Goal: Task Accomplishment & Management: Use online tool/utility

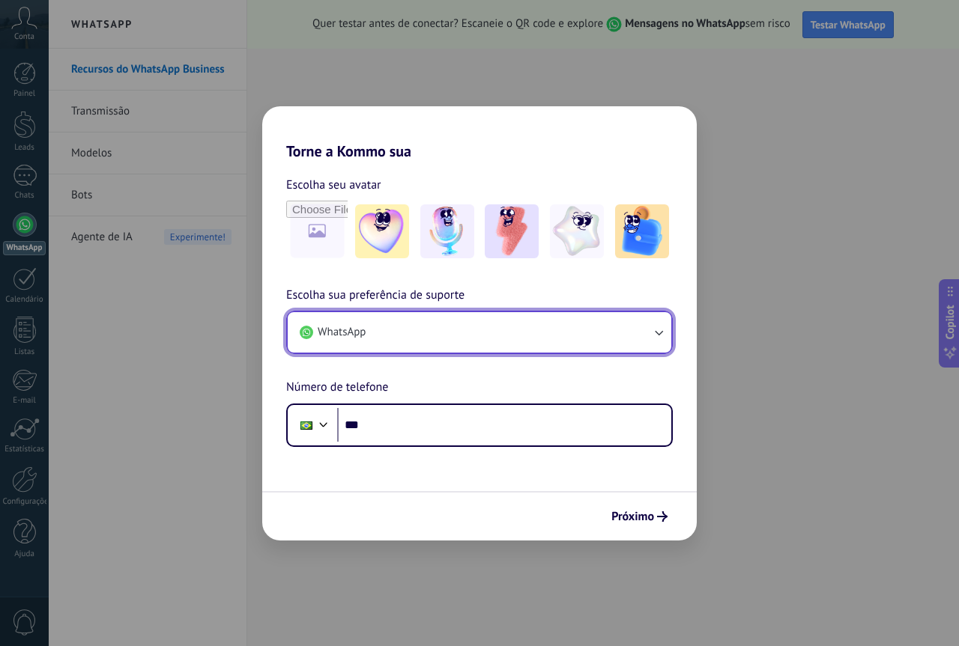
click at [654, 337] on icon "button" at bounding box center [658, 332] width 15 height 15
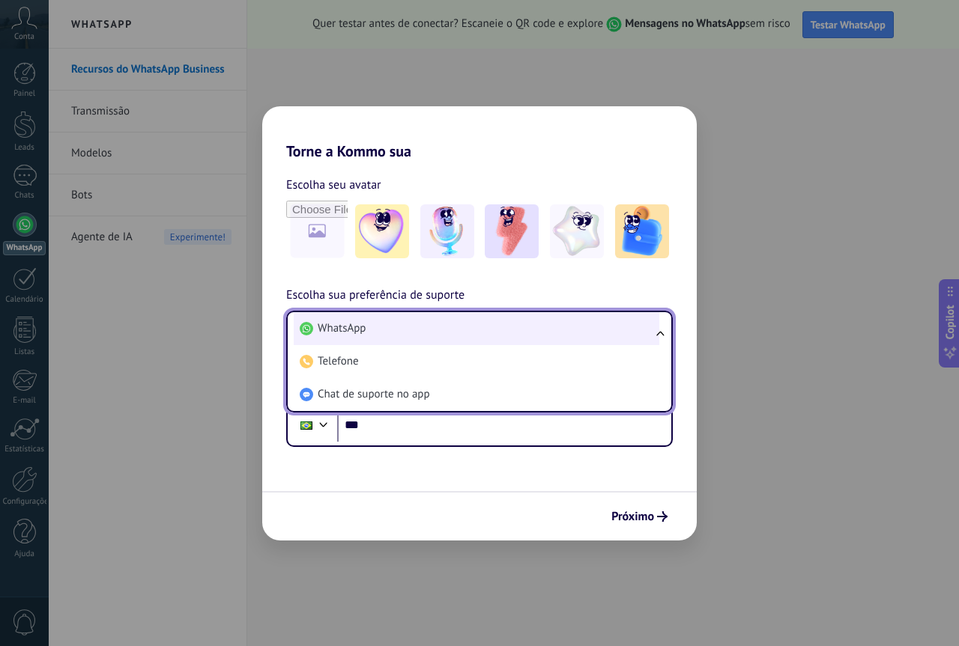
click at [598, 334] on li "WhatsApp" at bounding box center [476, 328] width 365 height 33
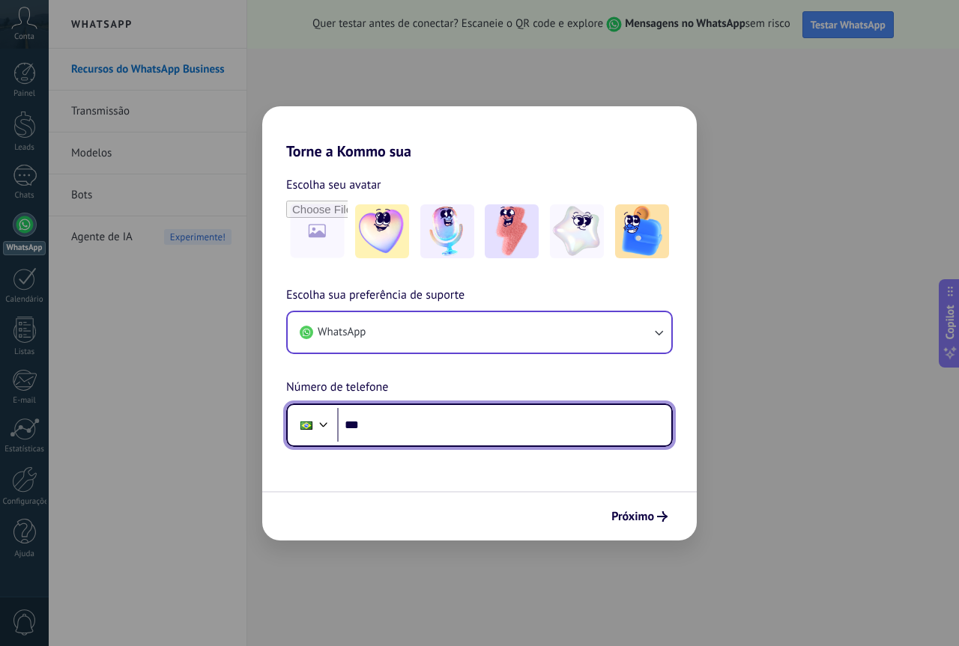
click at [526, 427] on input "***" at bounding box center [504, 425] width 334 height 34
type input "**********"
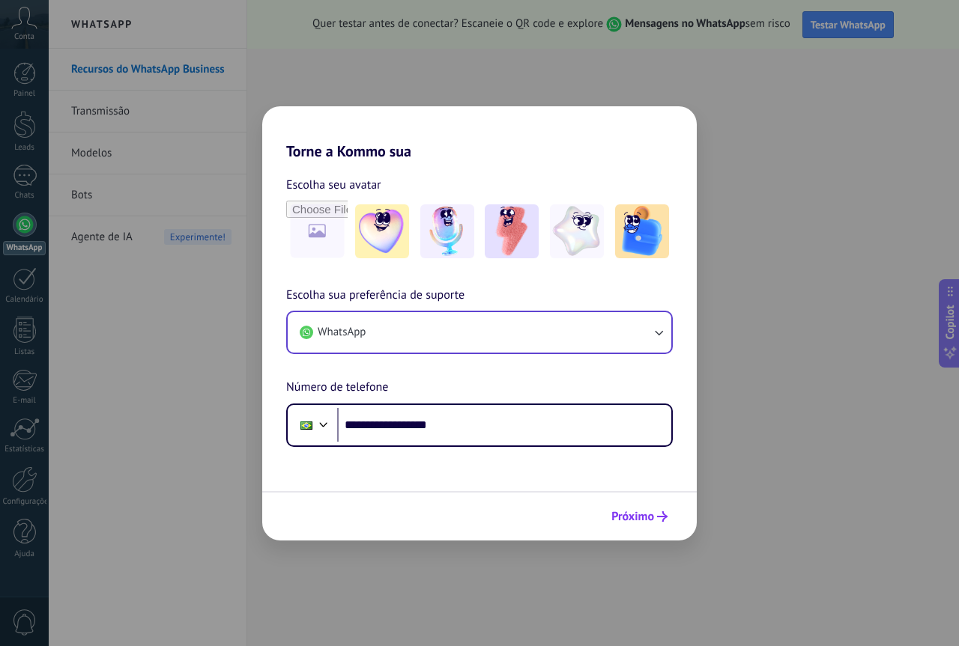
click at [637, 520] on span "Próximo" at bounding box center [632, 517] width 43 height 10
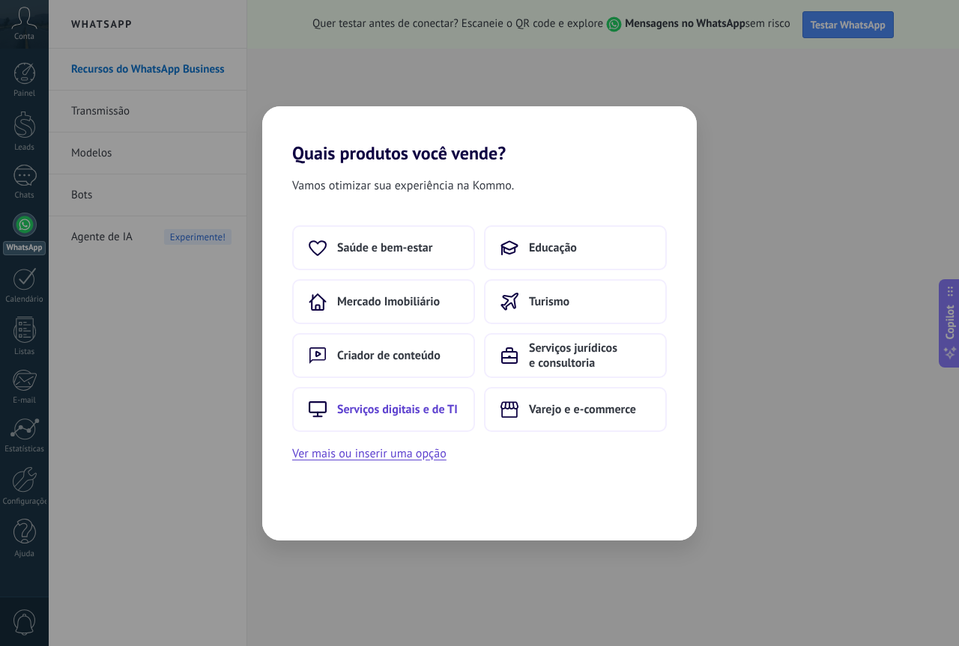
click at [377, 413] on span "Serviços digitais e de TI" at bounding box center [397, 409] width 121 height 15
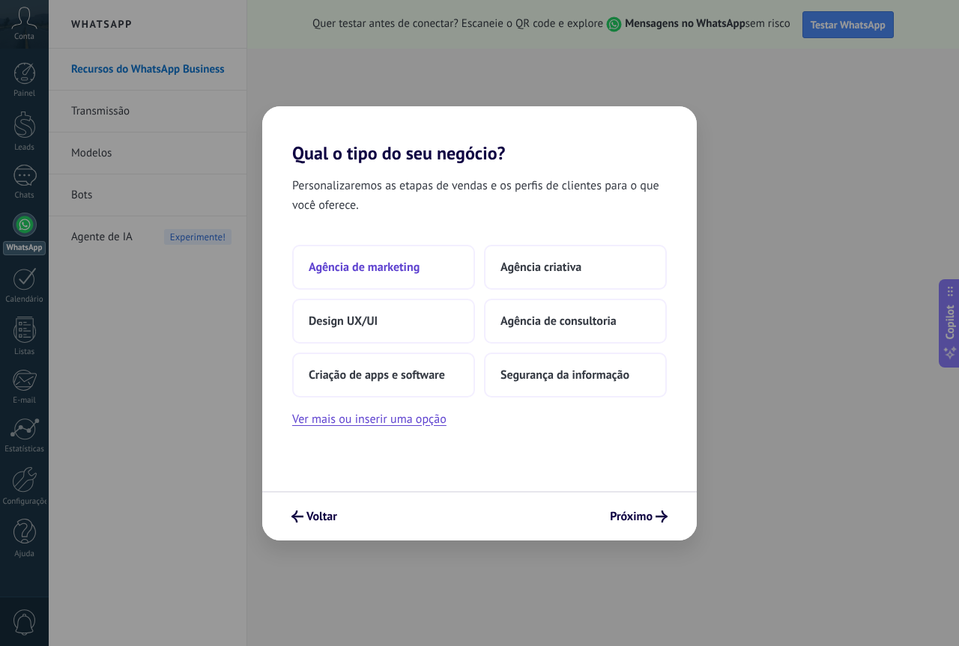
click at [421, 270] on button "Agência de marketing" at bounding box center [383, 267] width 183 height 45
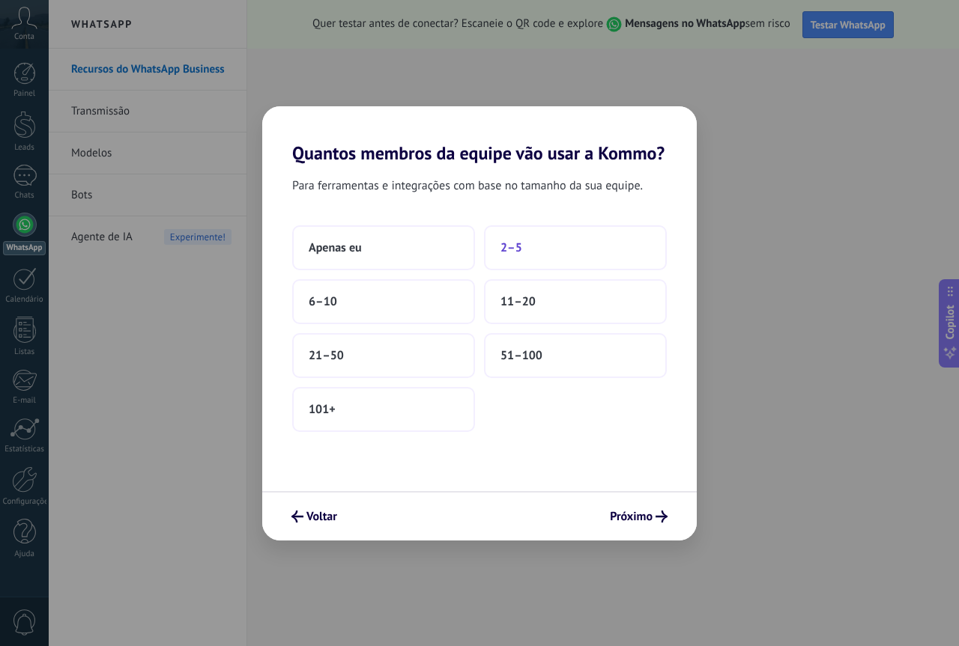
click at [508, 245] on span "2–5" at bounding box center [511, 247] width 22 height 15
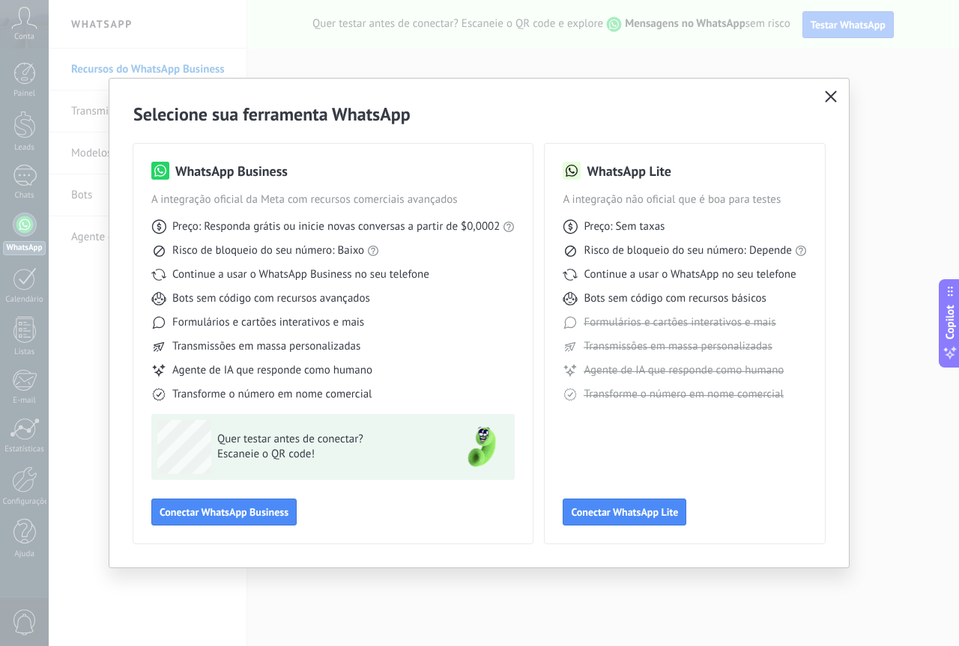
click at [825, 92] on icon "button" at bounding box center [831, 97] width 12 height 12
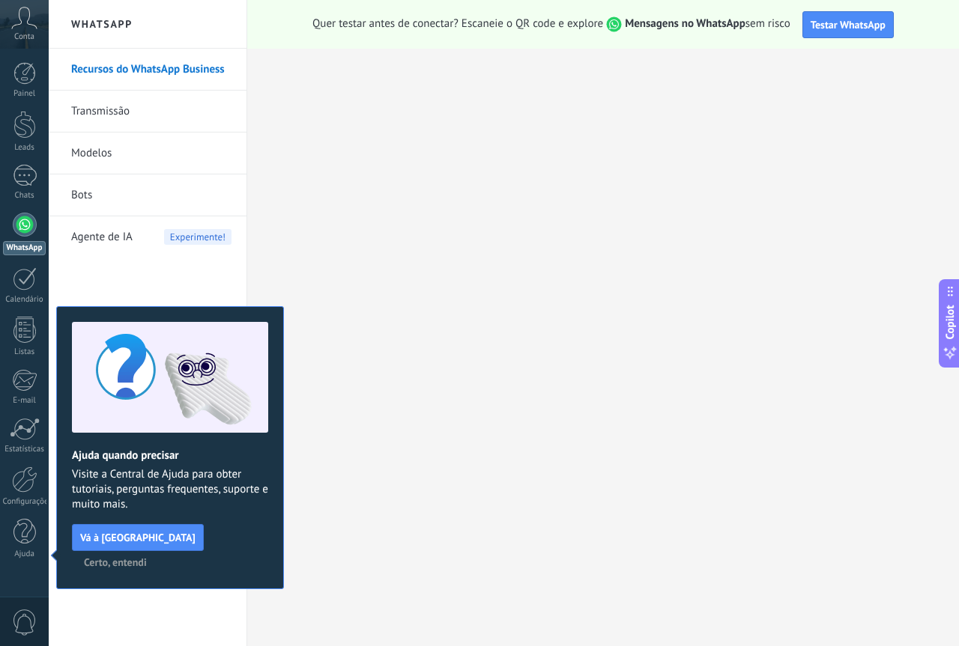
click at [147, 557] on span "Certo, entendi" at bounding box center [115, 562] width 63 height 10
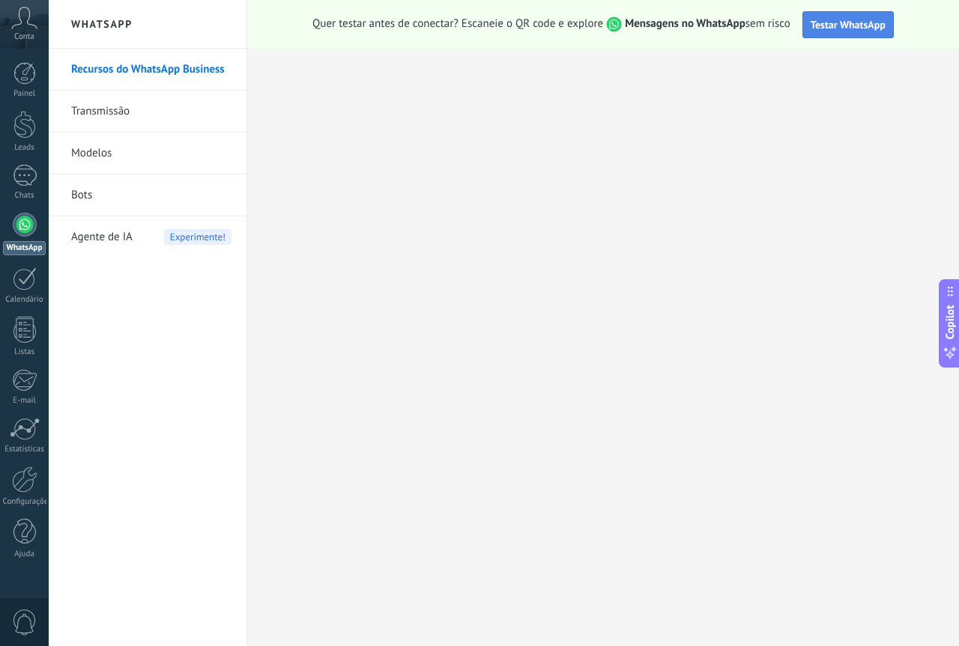
click at [831, 31] on span "Testar WhatsApp" at bounding box center [847, 24] width 75 height 13
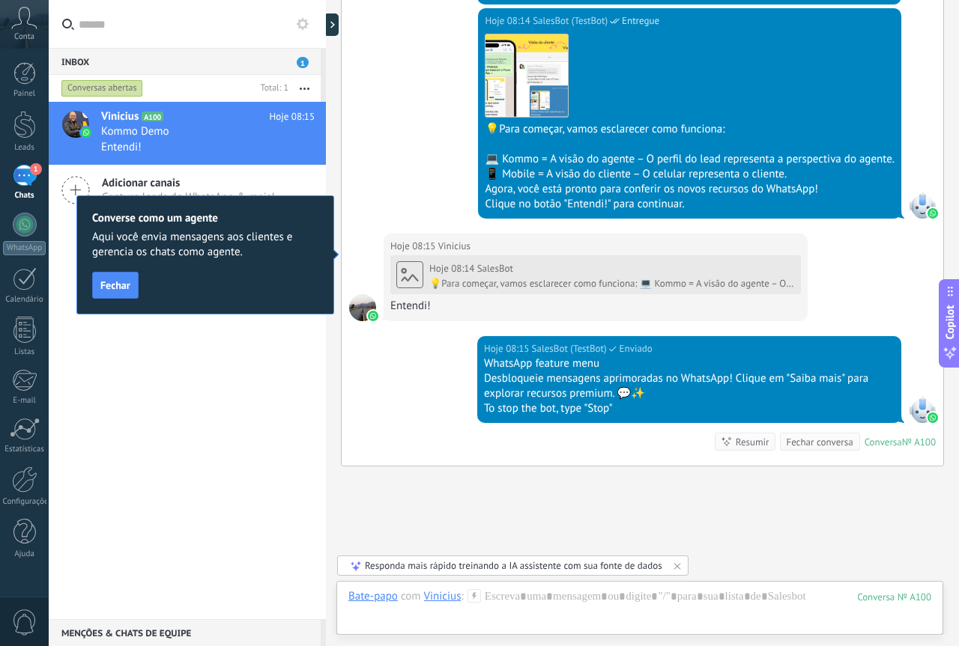
scroll to position [550, 0]
